Goal: Participate in discussion

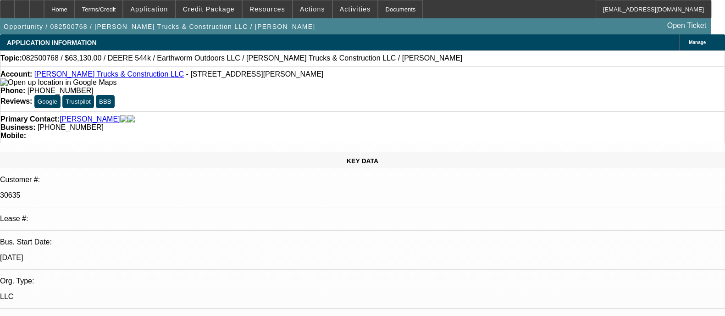
select select "0"
select select "2"
select select "0"
select select "6"
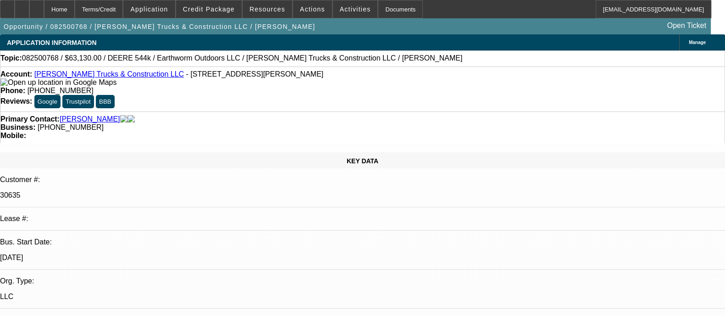
select select "0"
select select "2"
select select "0"
select select "6"
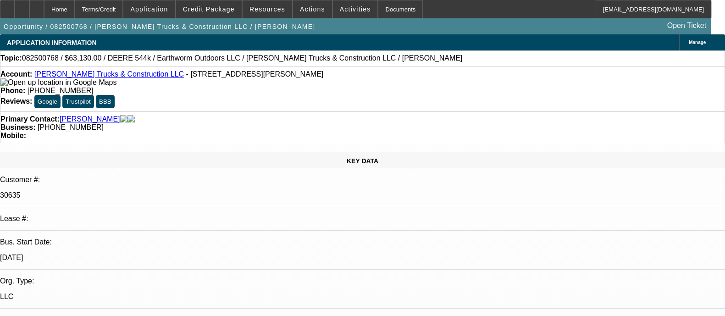
select select "0"
select select "2"
select select "0"
select select "6"
